Goal: Task Accomplishment & Management: Manage account settings

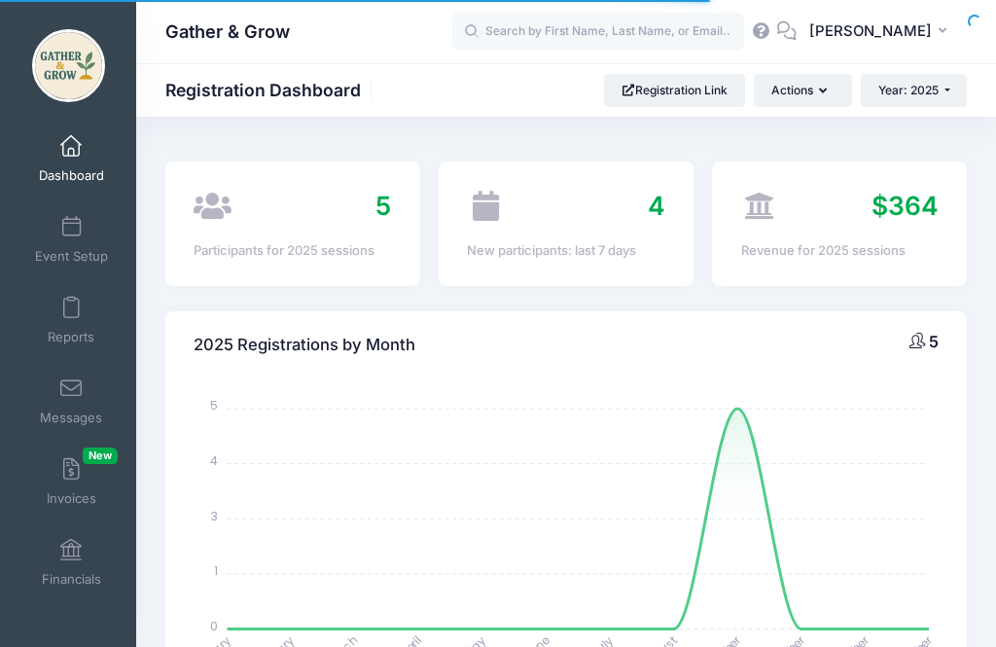
select select
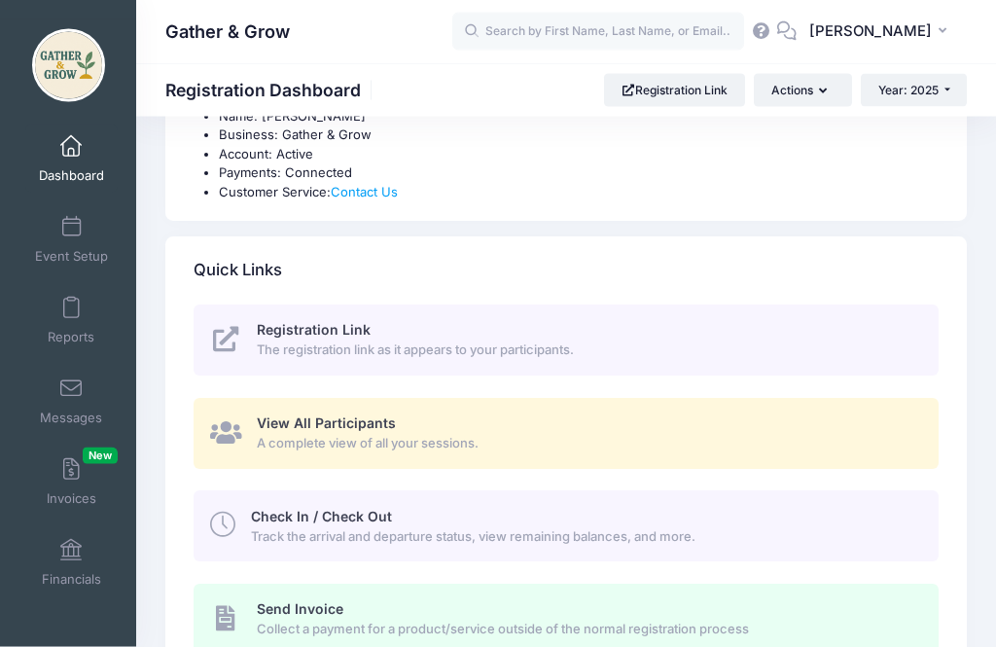
scroll to position [713, 0]
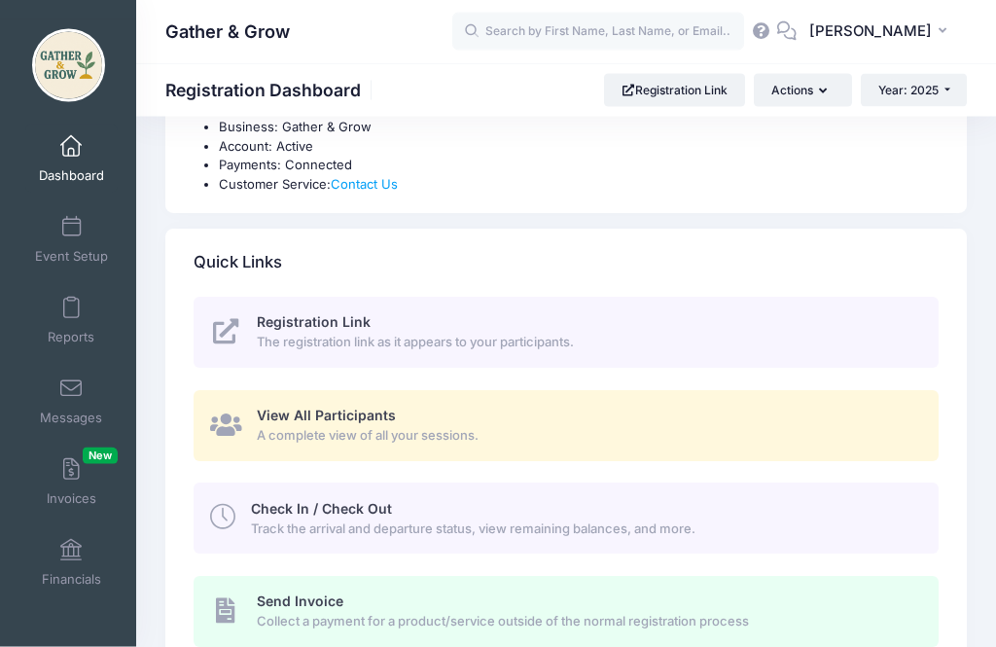
click at [457, 520] on span "Track the arrival and departure status, view remaining balances, and more." at bounding box center [583, 529] width 665 height 19
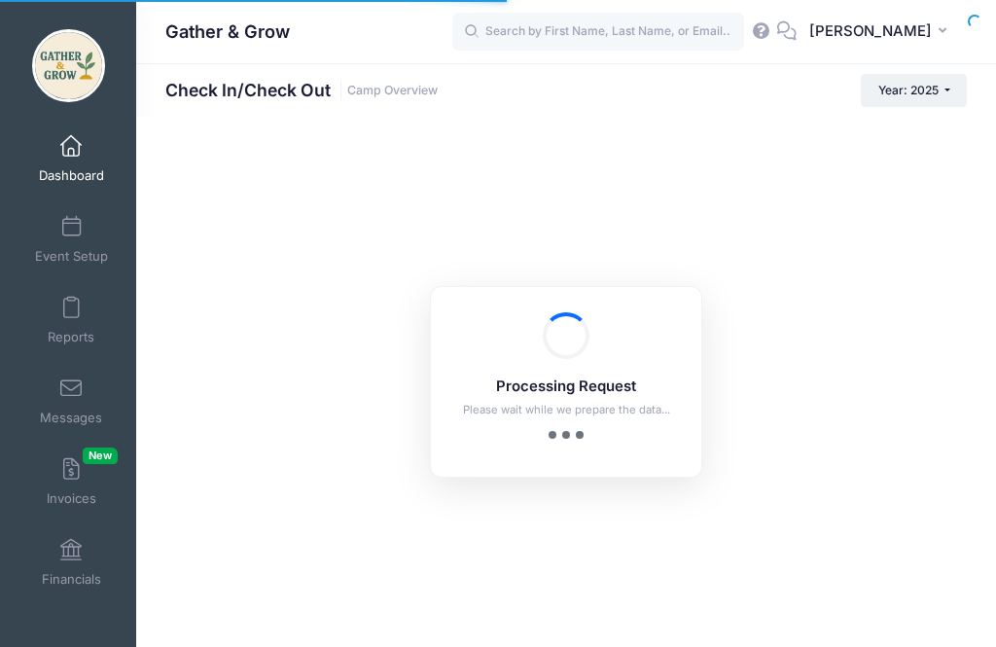
checkbox input "true"
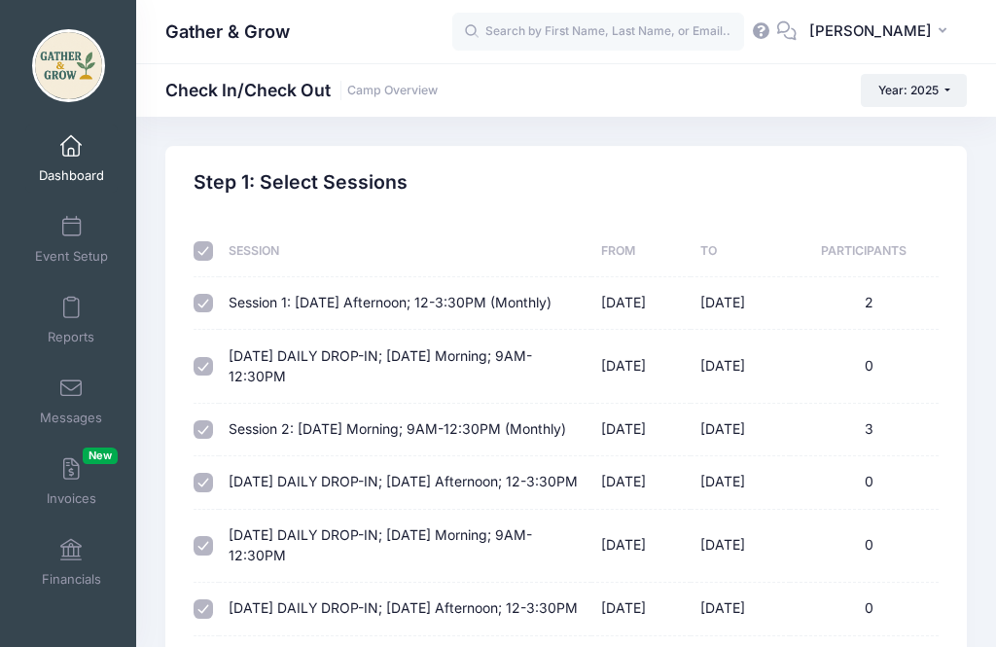
click at [209, 254] on input "checkbox" at bounding box center [203, 250] width 19 height 19
checkbox input "false"
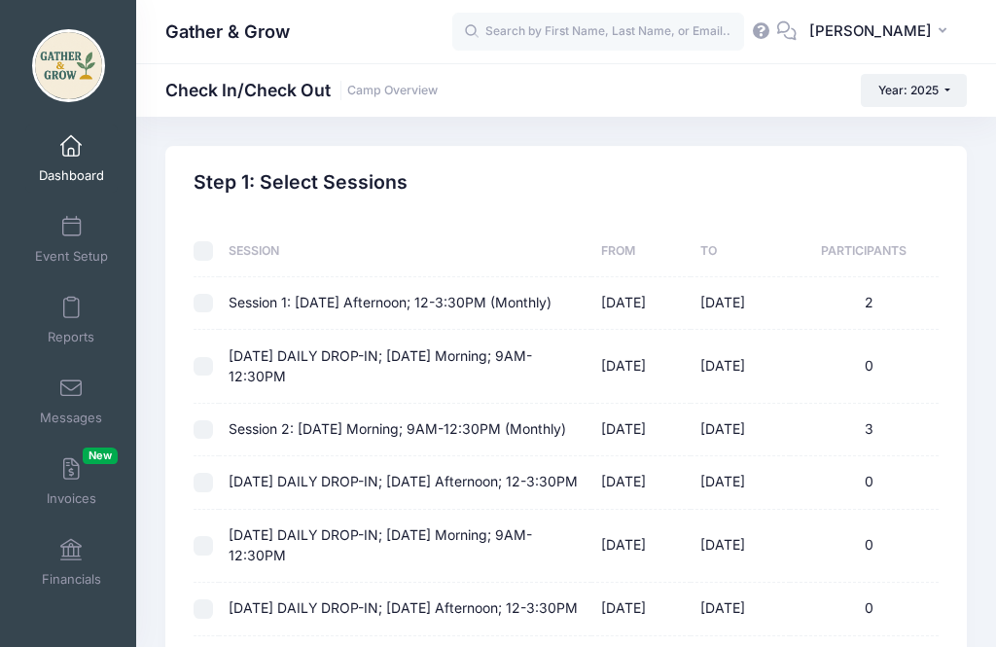
checkbox input "false"
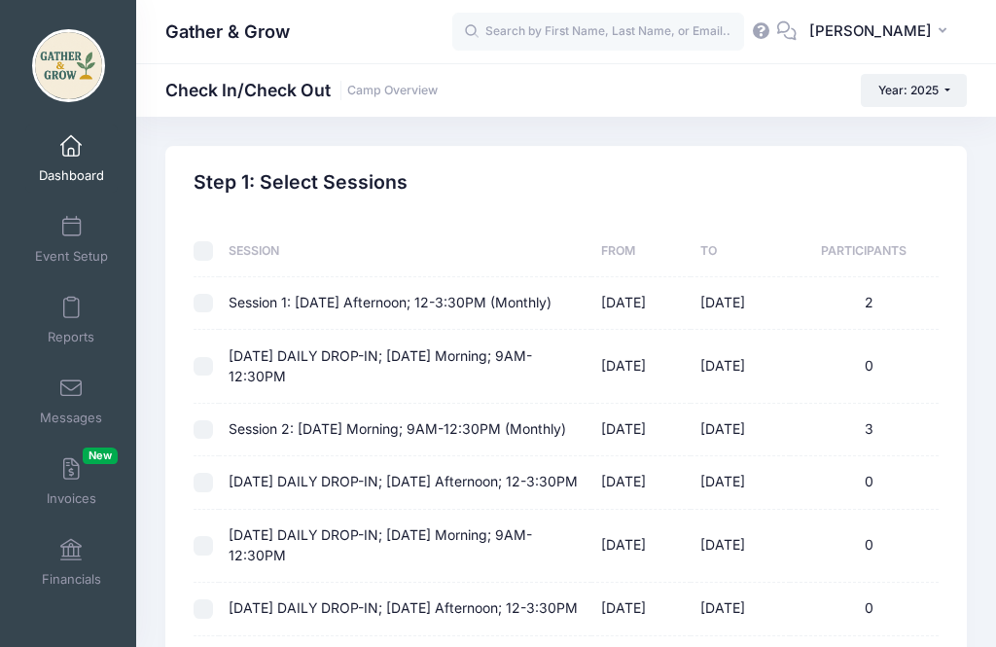
click at [224, 437] on td "Session 2: [DATE] Morning; 9AM-12:30PM (Monthly)" at bounding box center [405, 430] width 373 height 53
click at [212, 440] on input "checkbox" at bounding box center [203, 429] width 19 height 19
checkbox input "true"
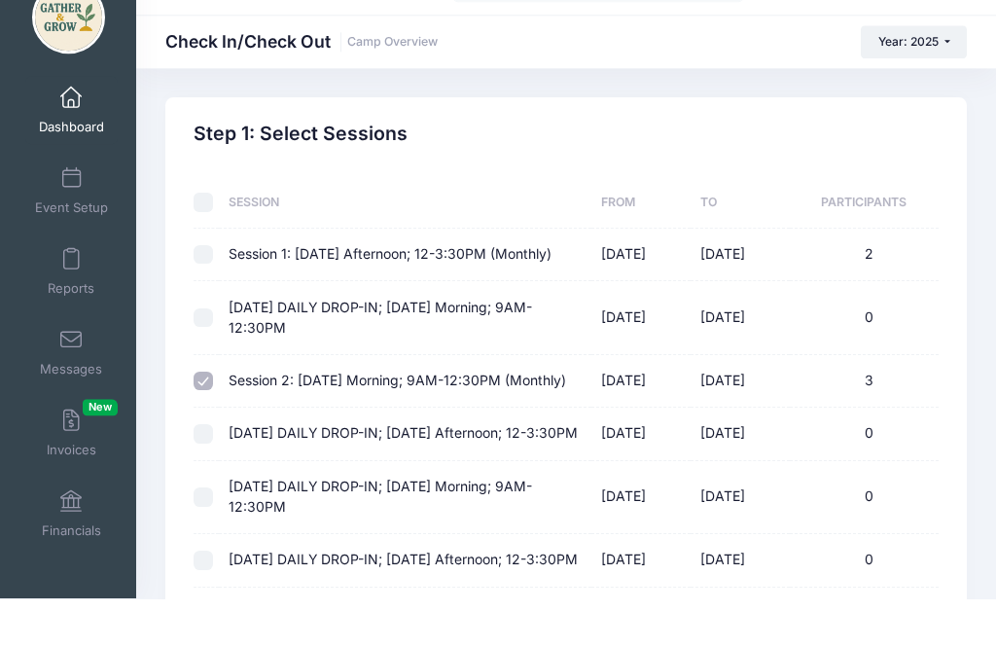
scroll to position [329, 0]
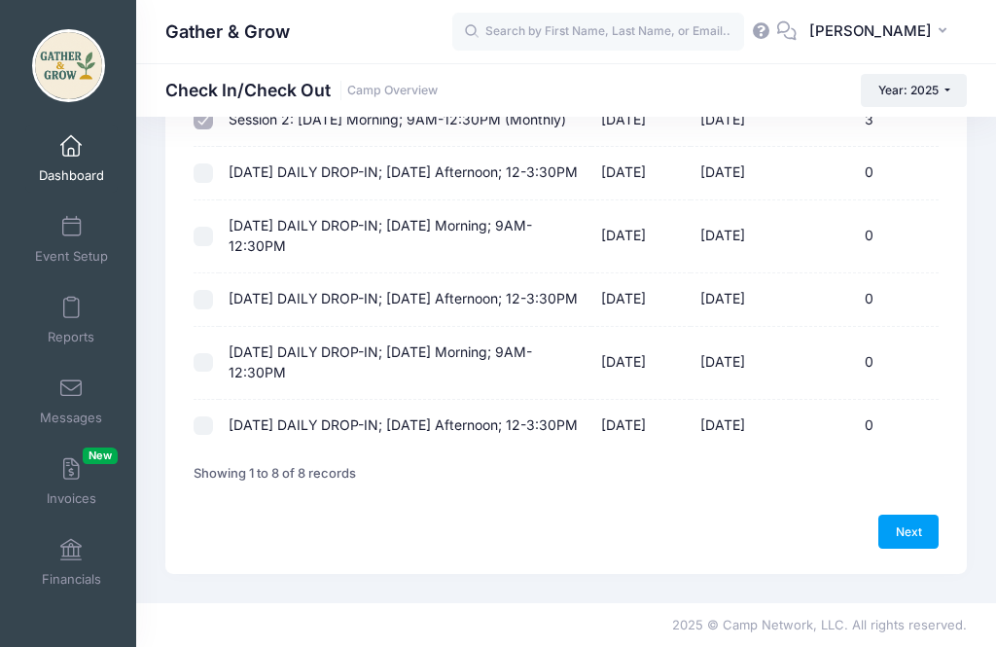
click at [905, 548] on link "Next" at bounding box center [908, 531] width 60 height 33
select select "10"
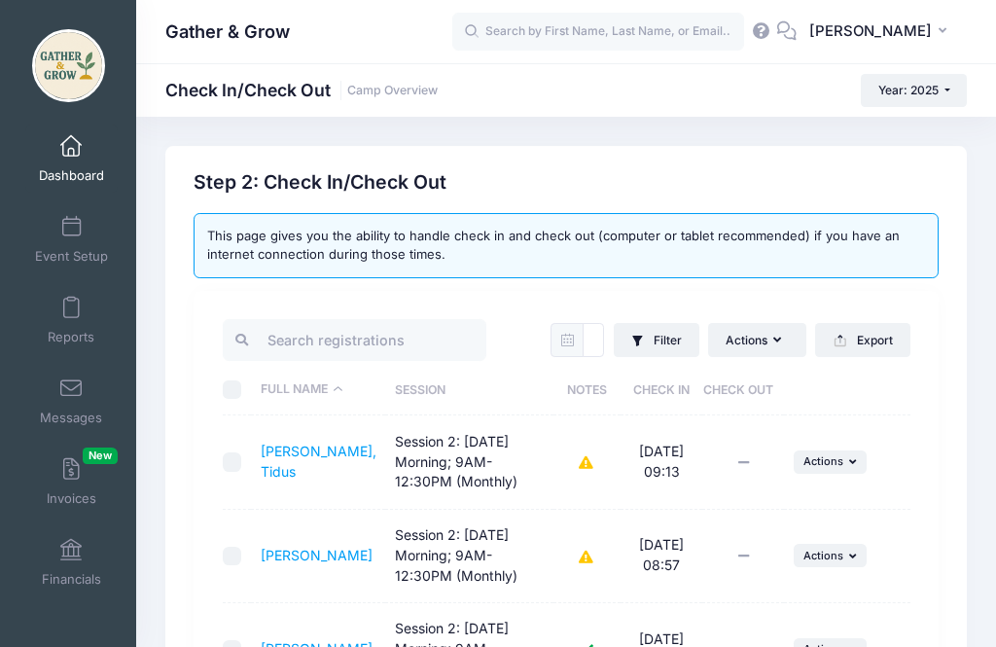
click at [908, 537] on td "... Actions Check Out Payment Reminder Document Reminder Enter Payment Clear [D…" at bounding box center [847, 556] width 126 height 93
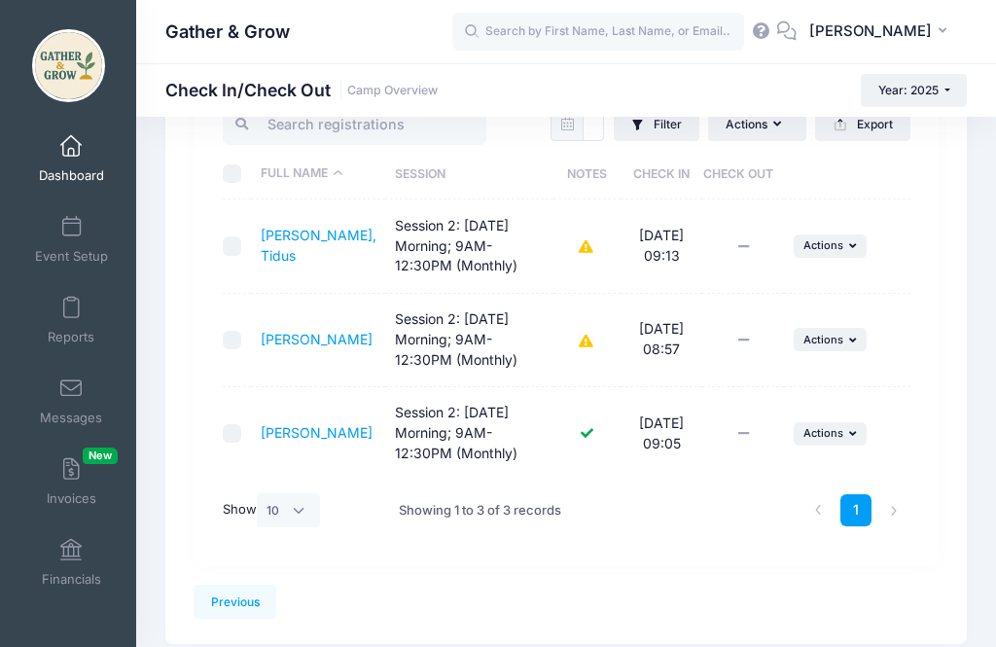
scroll to position [224, 0]
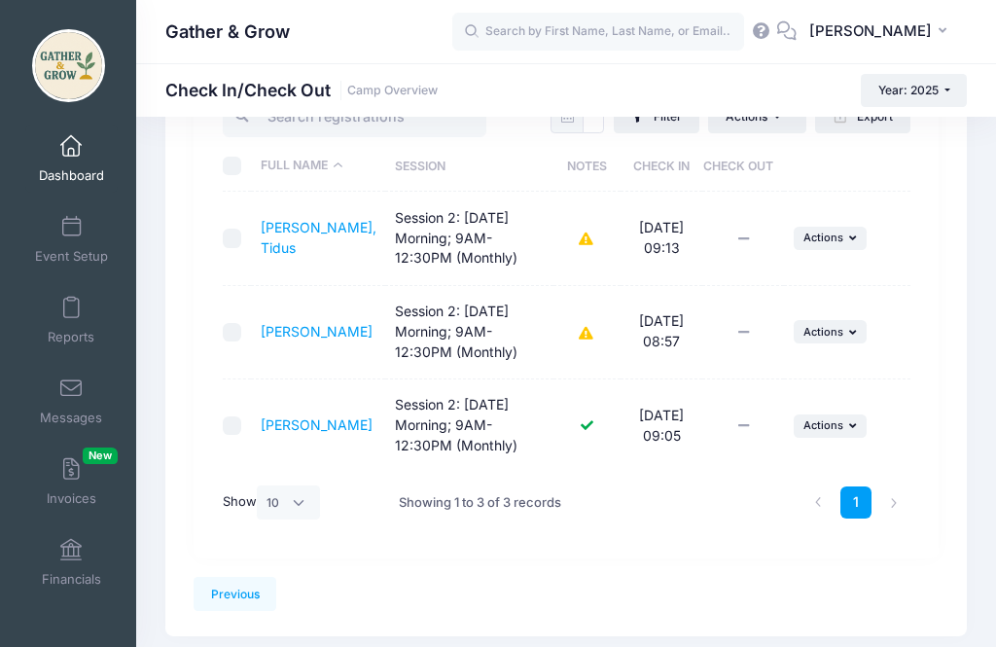
click at [231, 244] on input "checkbox" at bounding box center [232, 238] width 19 height 19
checkbox input "true"
click at [835, 243] on span "Actions" at bounding box center [823, 238] width 40 height 14
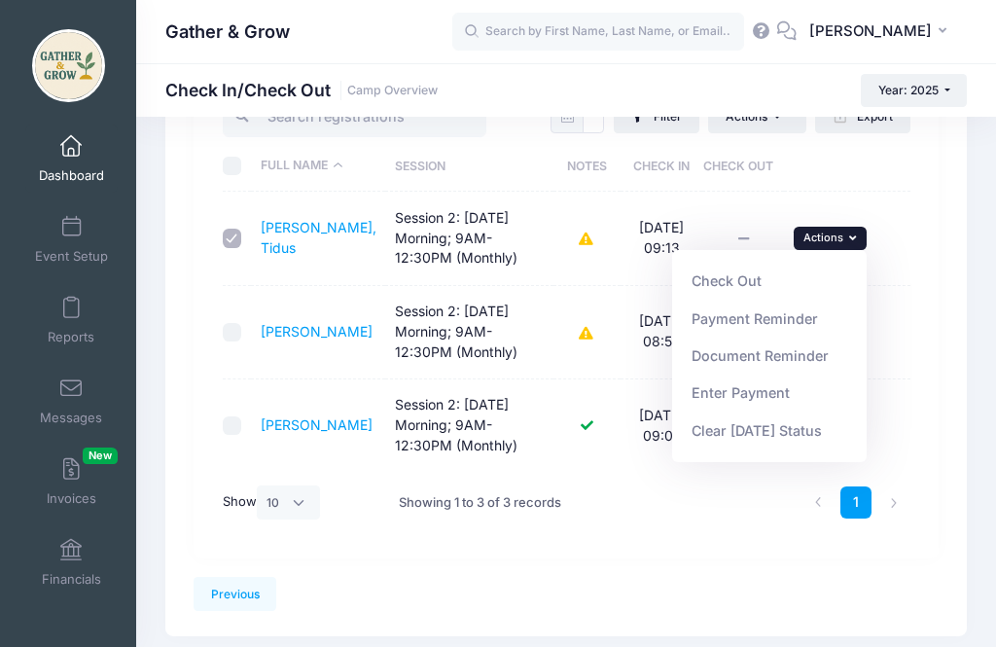
click at [746, 289] on link "Check Out" at bounding box center [770, 281] width 176 height 37
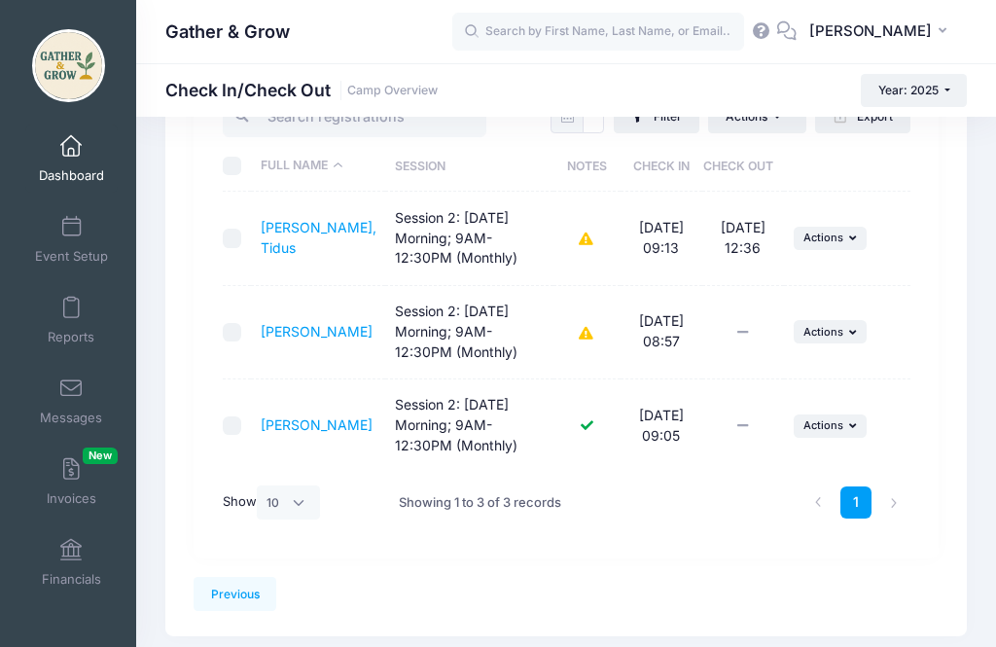
click at [239, 334] on input "checkbox" at bounding box center [232, 332] width 19 height 19
checkbox input "true"
click at [838, 327] on span "Actions" at bounding box center [823, 332] width 40 height 14
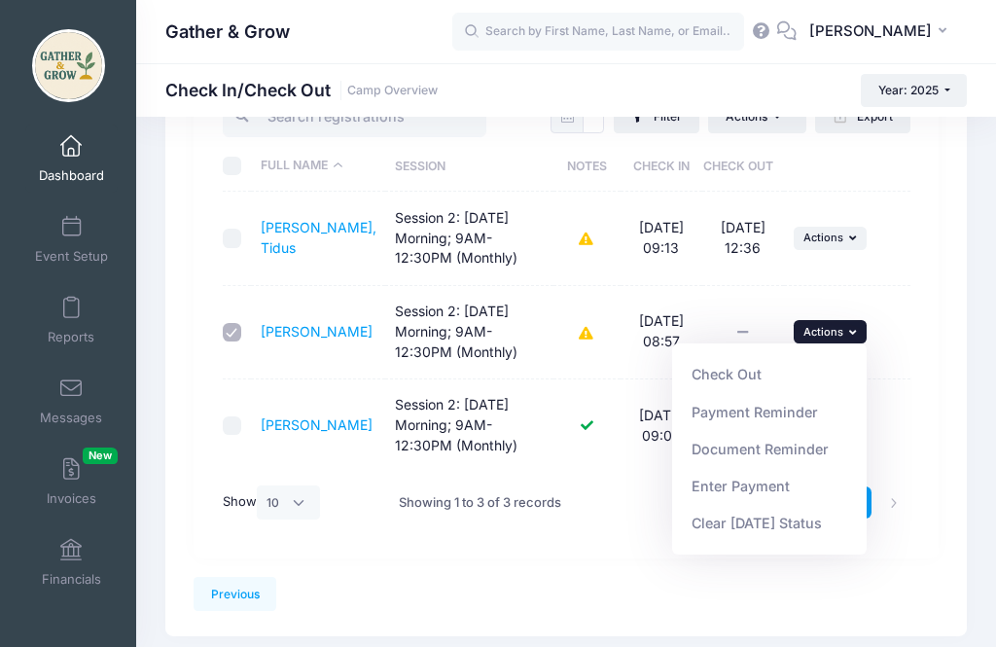
click at [728, 374] on link "Check Out" at bounding box center [770, 374] width 176 height 37
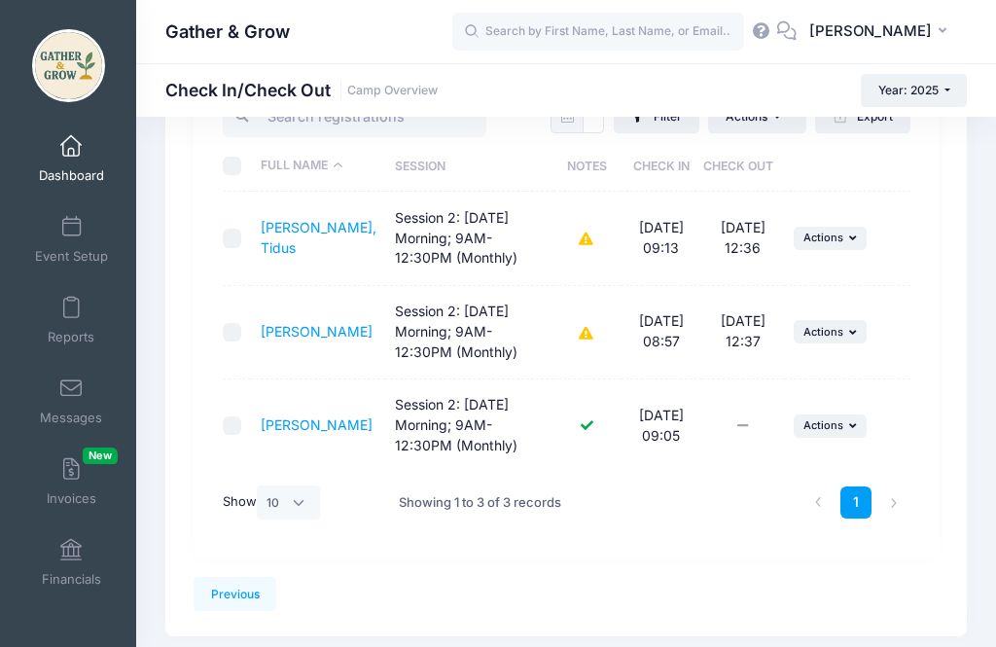
click at [230, 418] on input "checkbox" at bounding box center [232, 425] width 19 height 19
checkbox input "true"
click at [845, 427] on button "... Actions" at bounding box center [831, 425] width 74 height 23
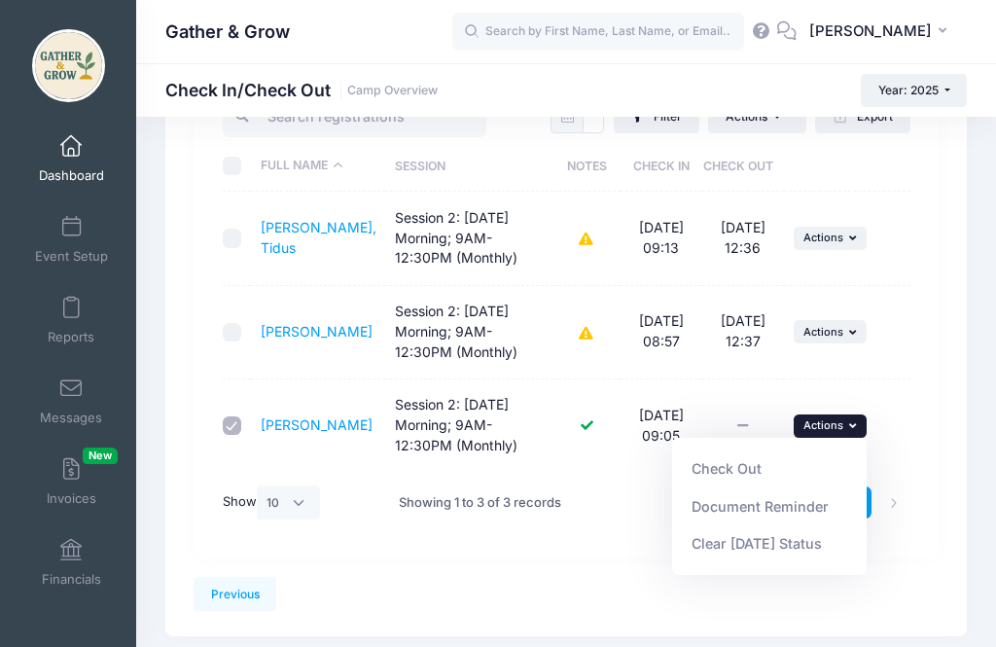
click at [734, 461] on link "Check Out" at bounding box center [770, 468] width 176 height 37
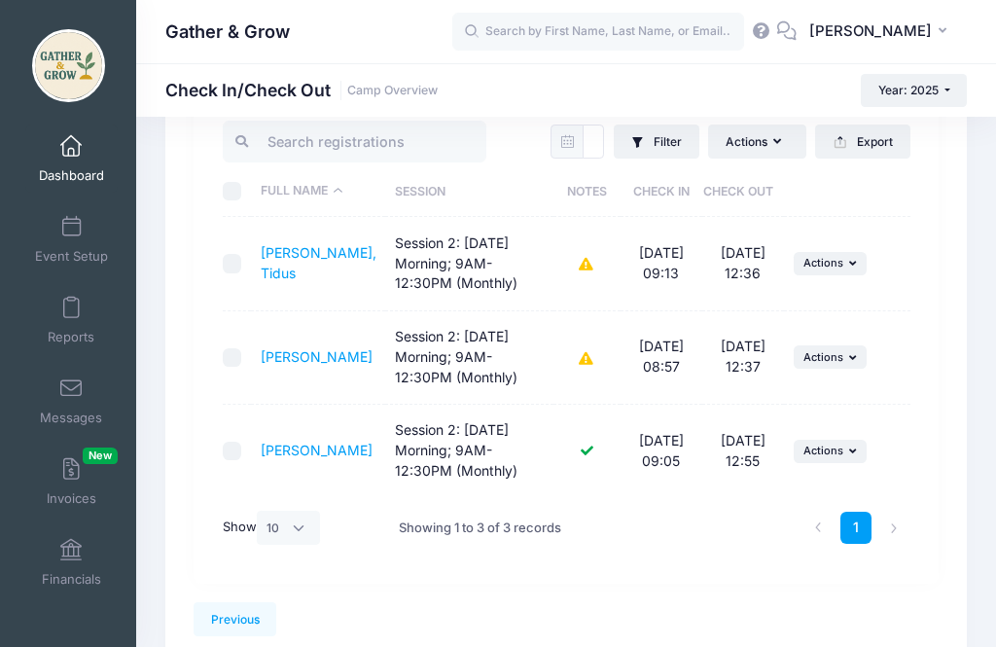
scroll to position [0, 0]
